Goal: Obtain resource: Download file/media

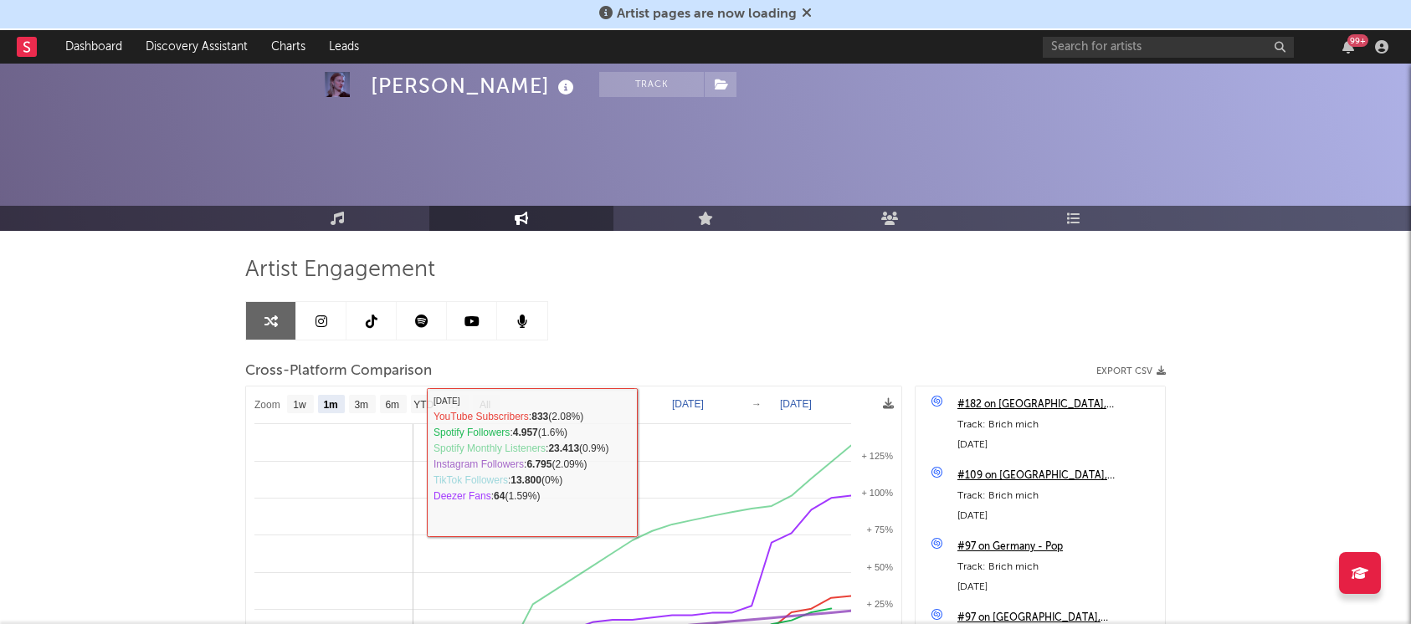
select select "1m"
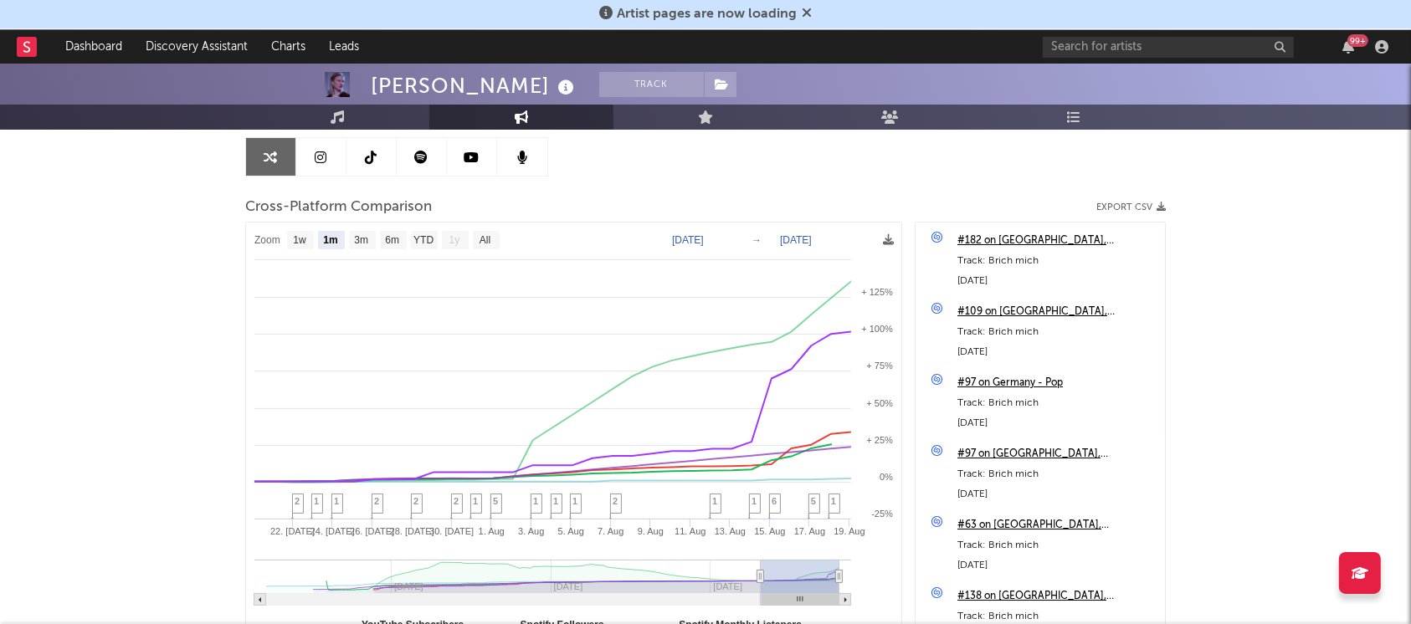
scroll to position [162, 0]
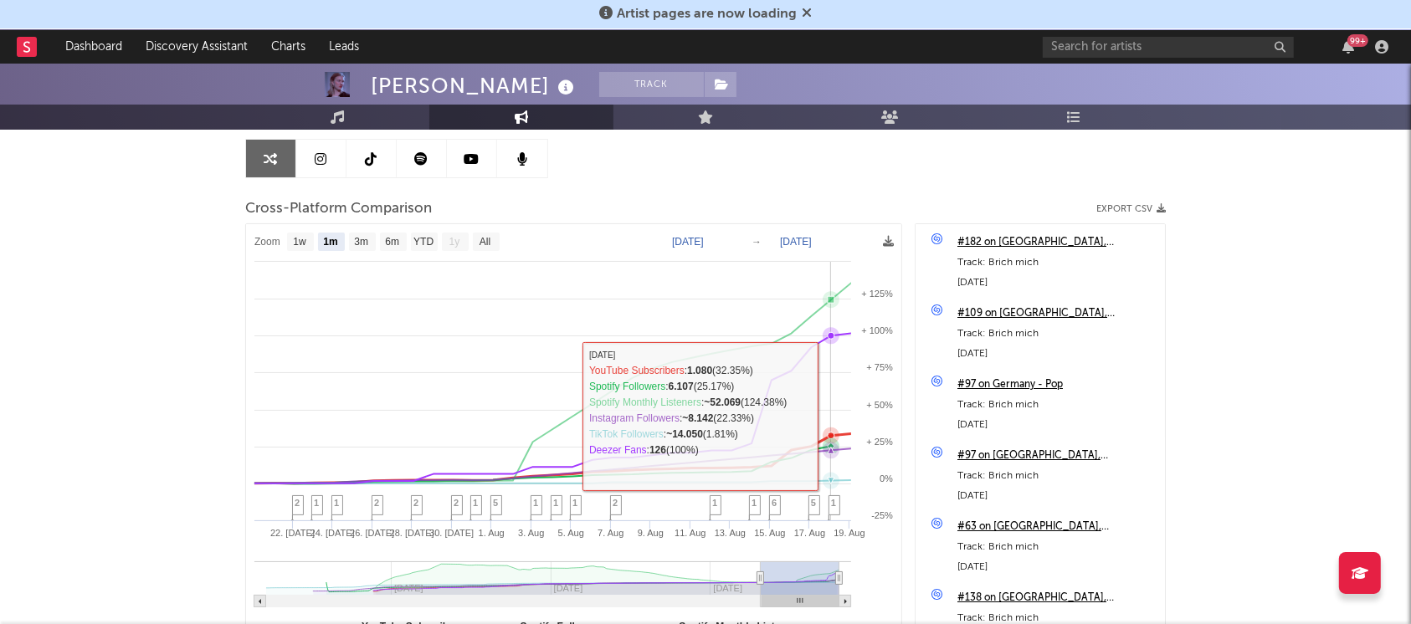
click at [830, 412] on rect at bounding box center [573, 443] width 655 height 438
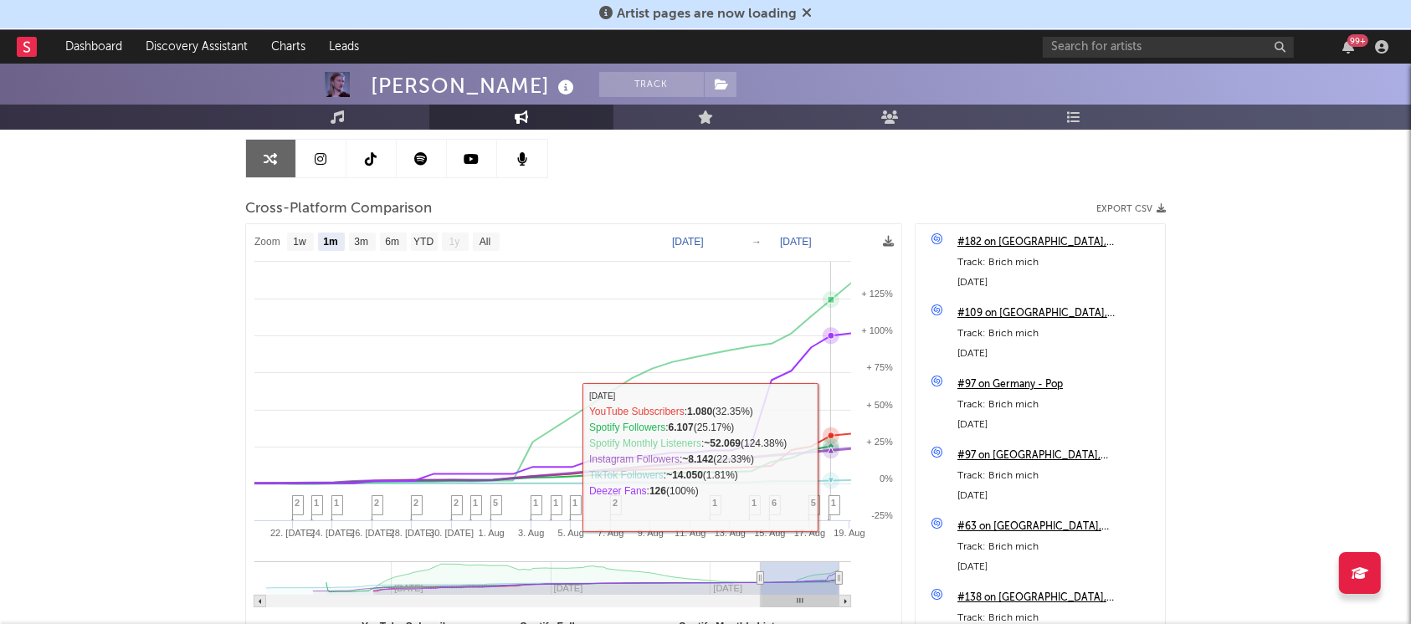
click at [825, 457] on icon at bounding box center [542, 465] width 617 height 35
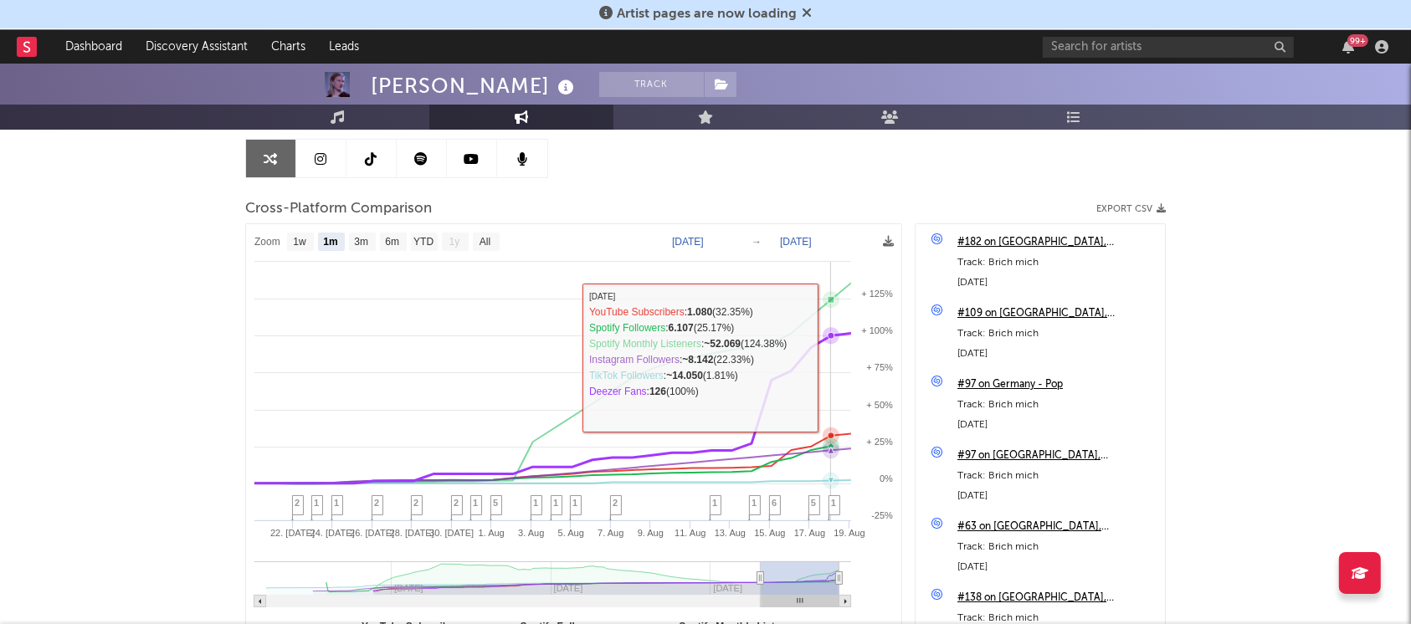
click at [823, 357] on rect at bounding box center [573, 443] width 655 height 438
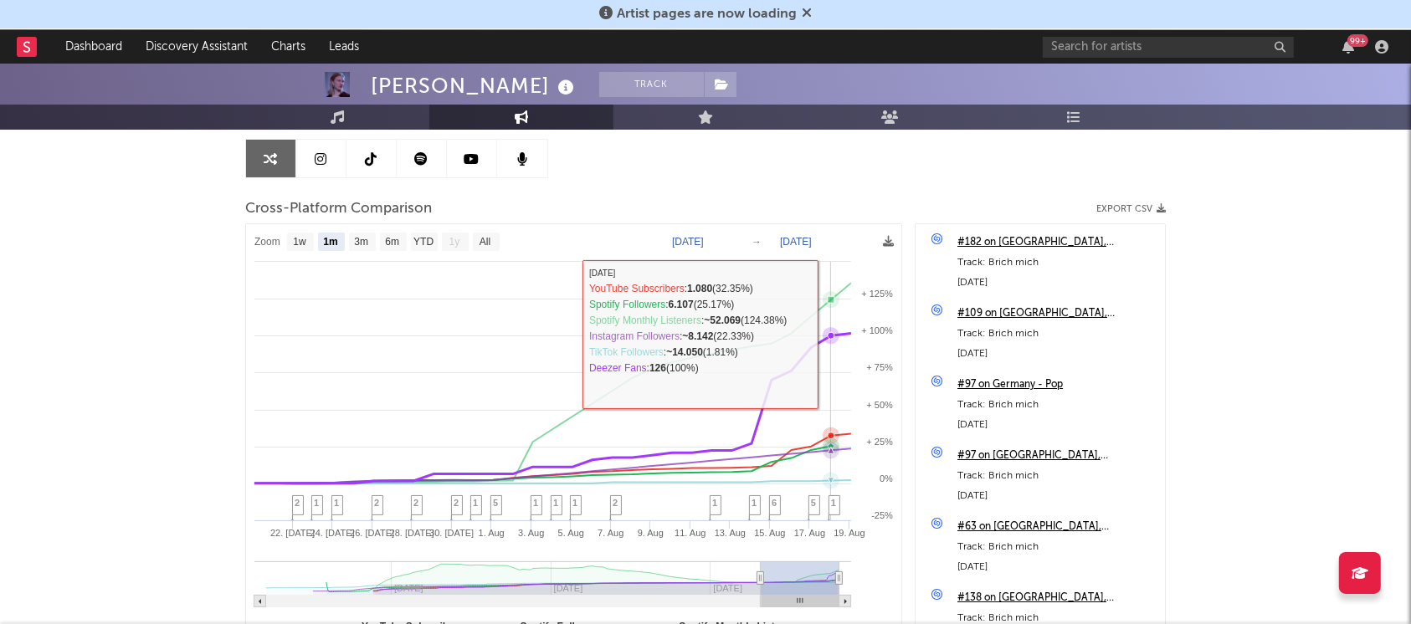
click at [827, 332] on icon at bounding box center [830, 335] width 17 height 17
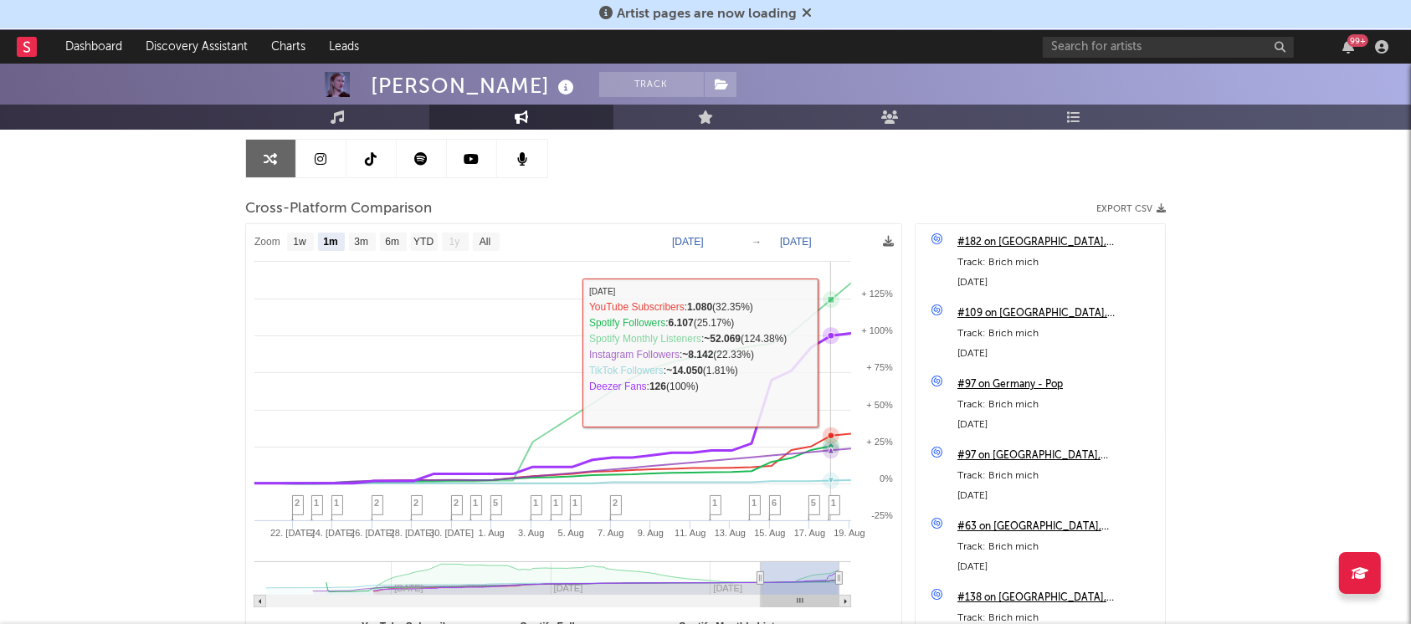
click at [832, 349] on rect at bounding box center [573, 443] width 655 height 438
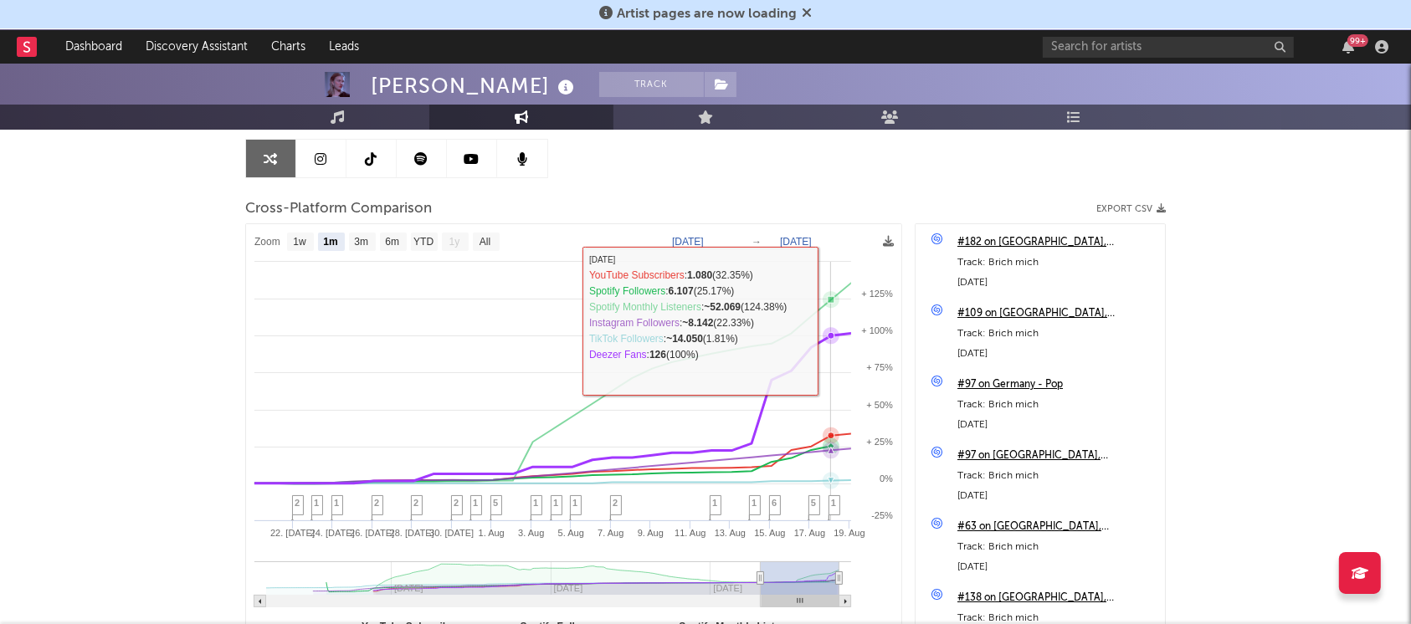
click at [823, 320] on rect at bounding box center [573, 443] width 655 height 438
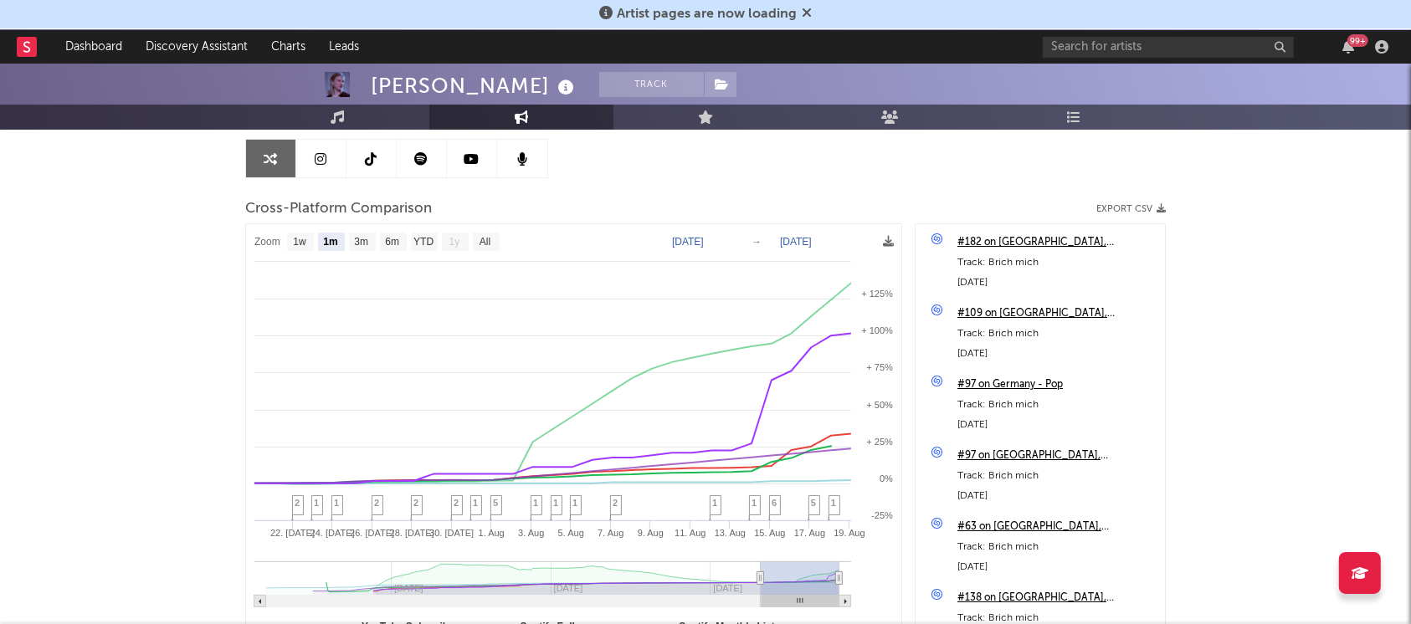
click at [891, 164] on div "Artist Engagement Cross-Platform Comparison Export CSV Zoom 1w 1m 3m 6m YTD 1y …" at bounding box center [705, 378] width 920 height 569
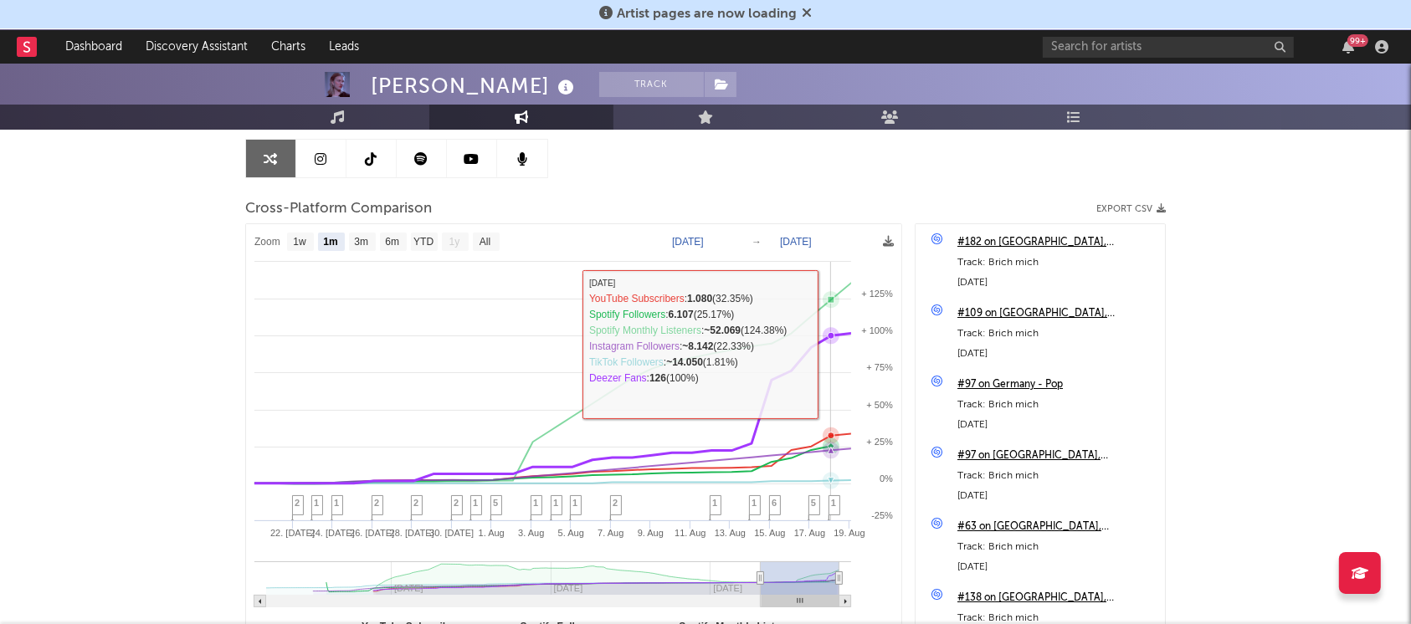
click at [830, 342] on icon at bounding box center [830, 335] width 17 height 17
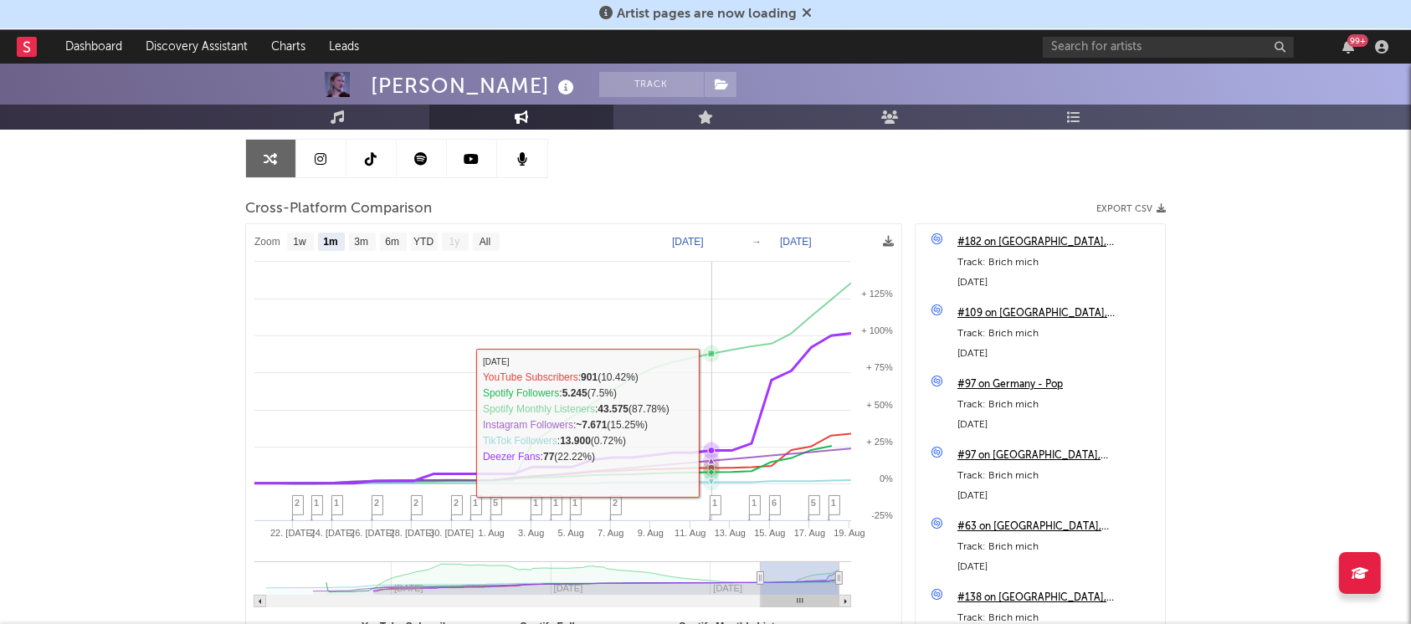
click at [715, 422] on rect at bounding box center [573, 443] width 655 height 438
